Goal: Communication & Community: Answer question/provide support

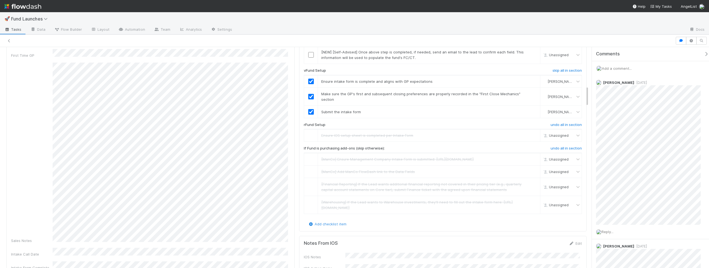
scroll to position [108, 563]
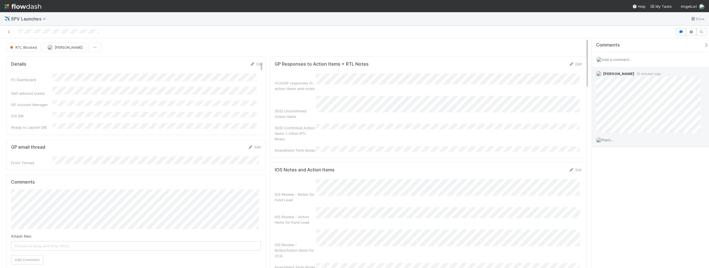
click at [611, 140] on span "Reply..." at bounding box center [608, 140] width 12 height 4
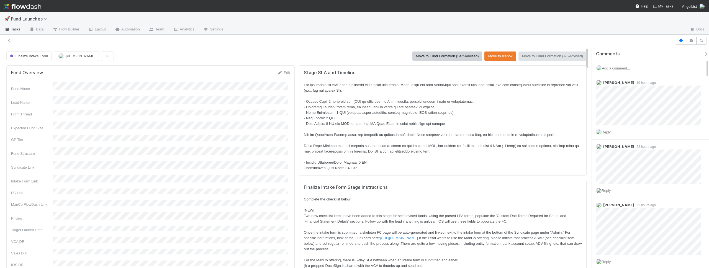
scroll to position [108, 563]
